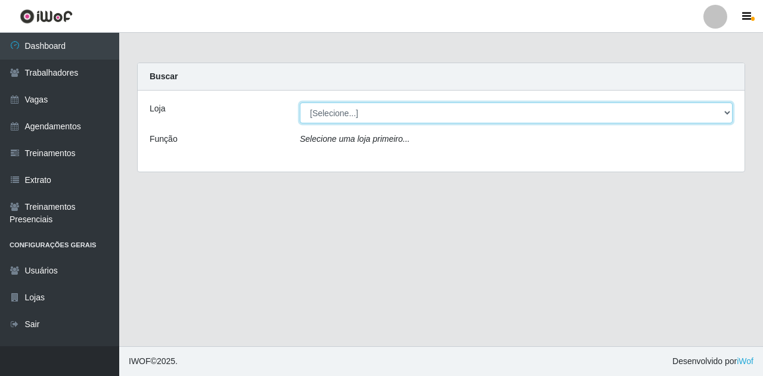
click at [334, 112] on select "[Selecione...] Super Show Jardins - [GEOGRAPHIC_DATA]" at bounding box center [516, 112] width 432 height 21
select select "263"
click at [300, 102] on select "[Selecione...] Super Show Jardins - [GEOGRAPHIC_DATA]" at bounding box center [516, 112] width 432 height 21
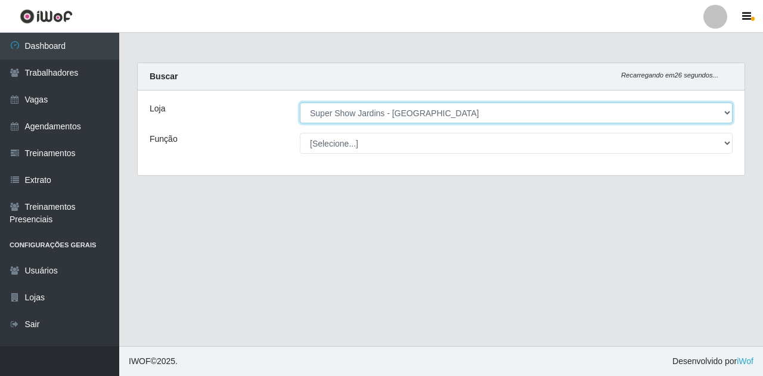
click at [393, 116] on select "[Selecione...] Super Show Jardins - [GEOGRAPHIC_DATA]" at bounding box center [516, 112] width 432 height 21
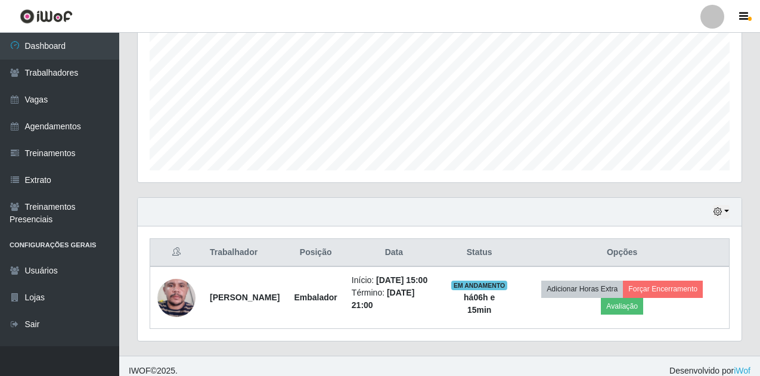
scroll to position [265, 0]
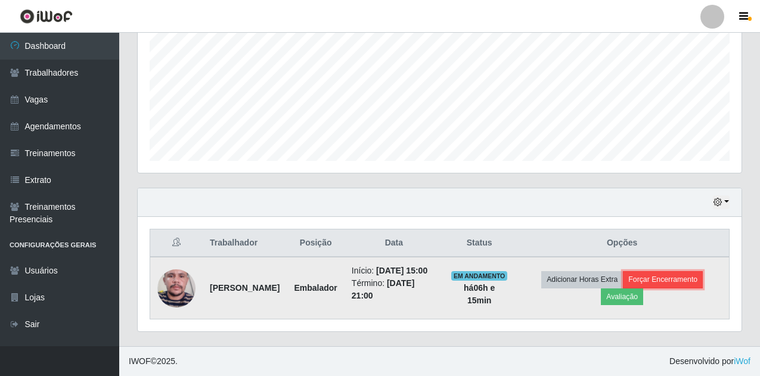
click at [667, 281] on button "Forçar Encerramento" at bounding box center [663, 279] width 80 height 17
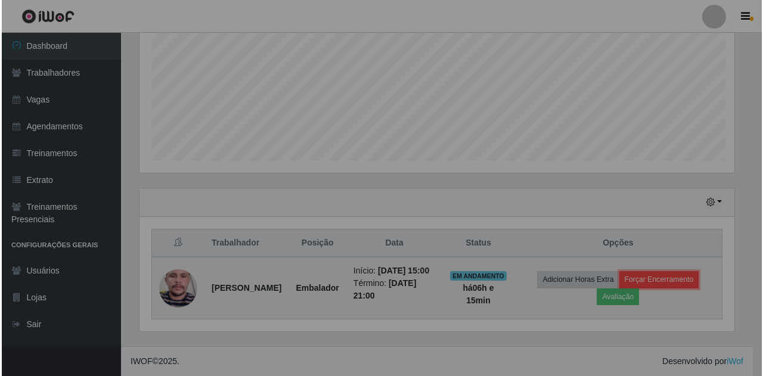
scroll to position [247, 603]
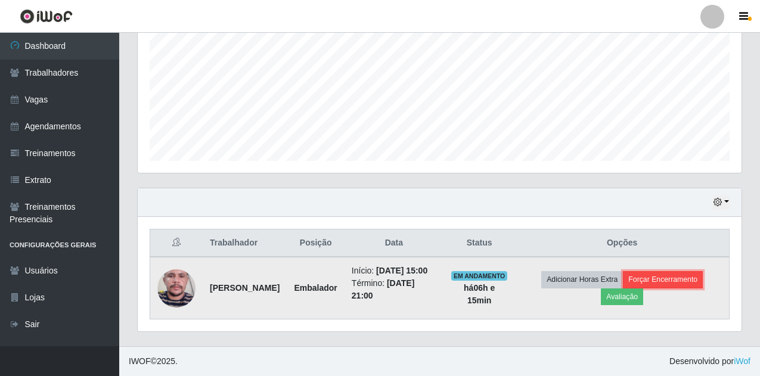
click at [648, 280] on button "Forçar Encerramento" at bounding box center [663, 279] width 80 height 17
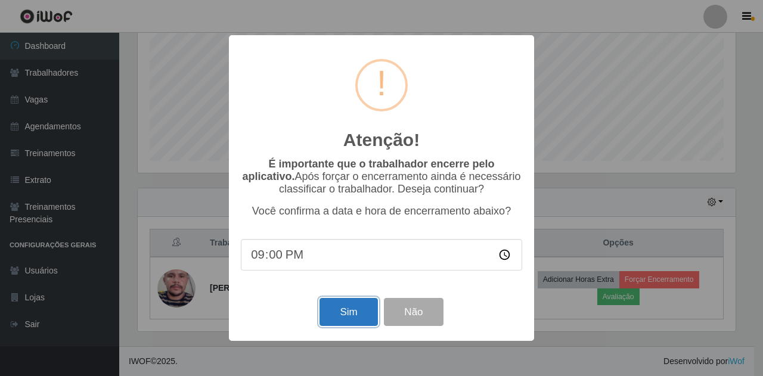
click at [363, 313] on button "Sim" at bounding box center [348, 312] width 58 height 28
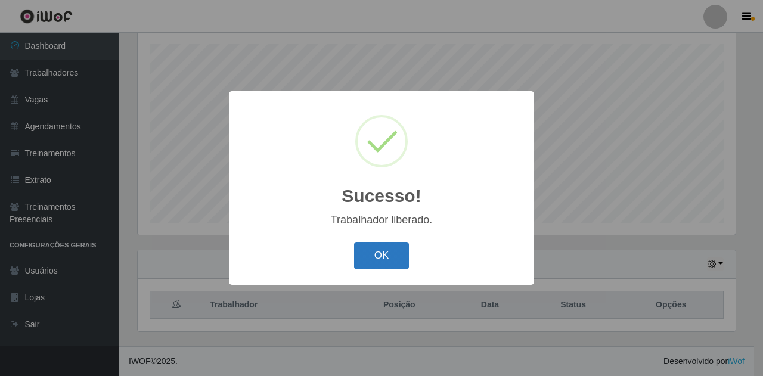
click at [369, 262] on button "OK" at bounding box center [381, 256] width 55 height 28
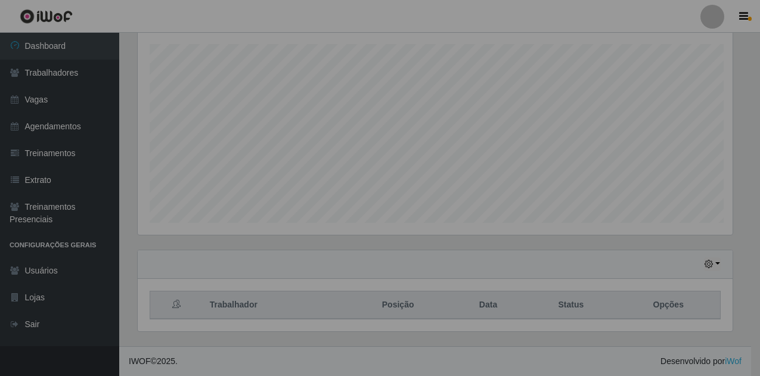
scroll to position [247, 603]
